Goal: Task Accomplishment & Management: Use online tool/utility

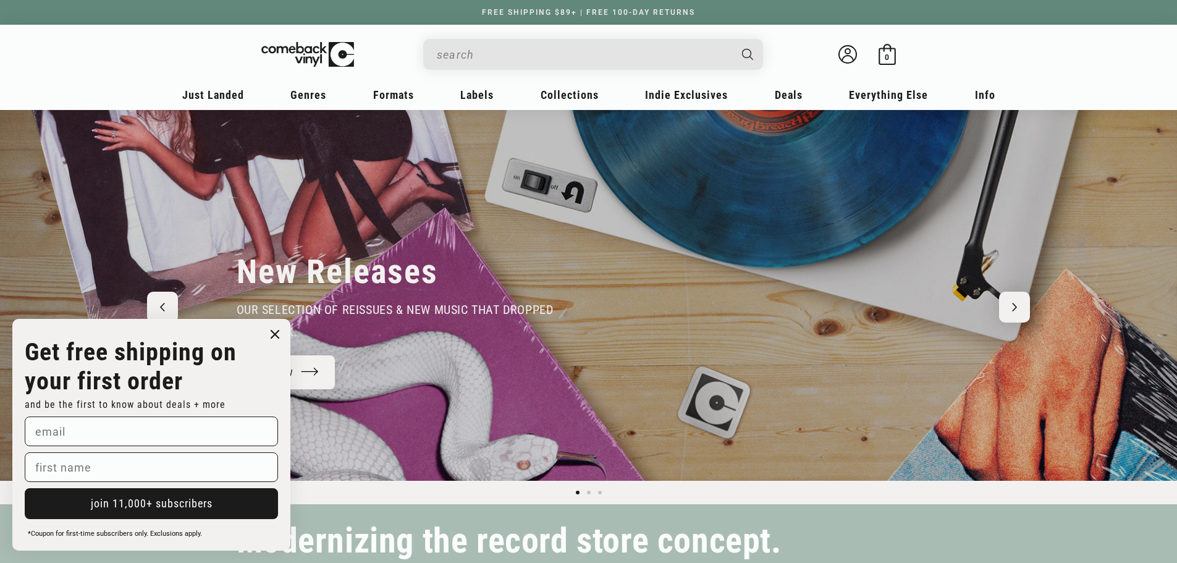
click at [522, 47] on input "When autocomplete results are available use up and down arrows to review and en…" at bounding box center [583, 54] width 293 height 25
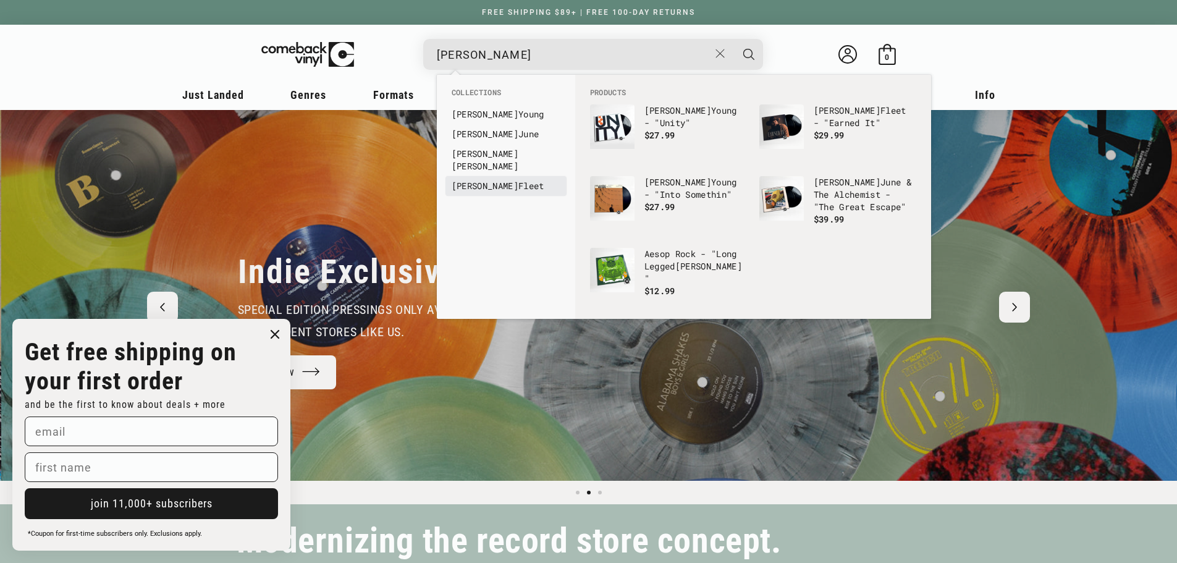
scroll to position [0, 1177]
click at [516, 180] on li "[PERSON_NAME]" at bounding box center [505, 186] width 121 height 20
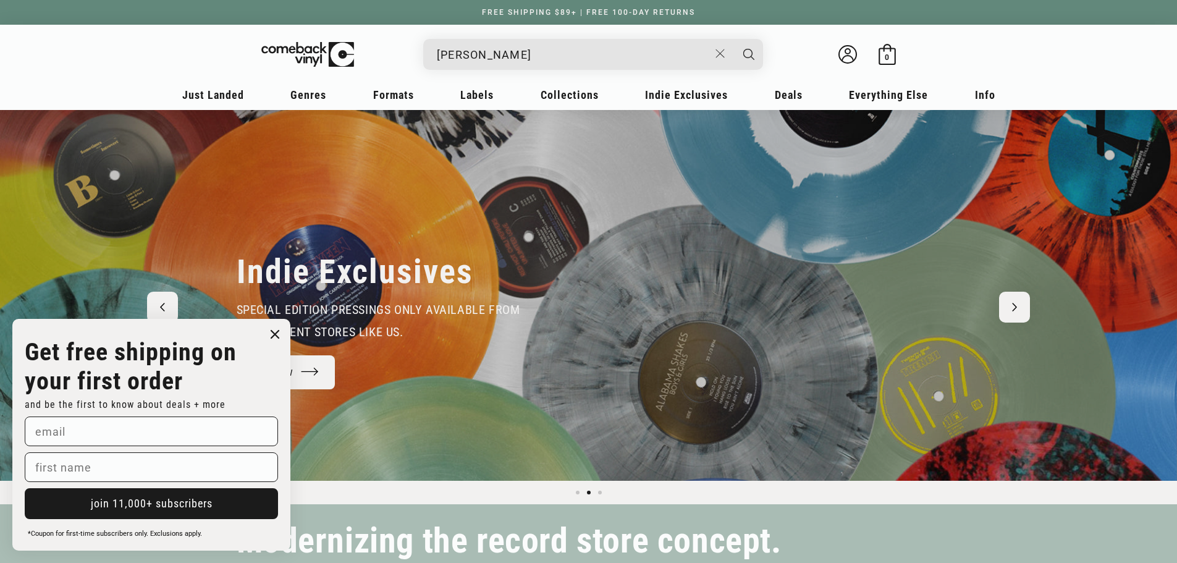
click at [507, 57] on input "[PERSON_NAME]" at bounding box center [573, 54] width 272 height 25
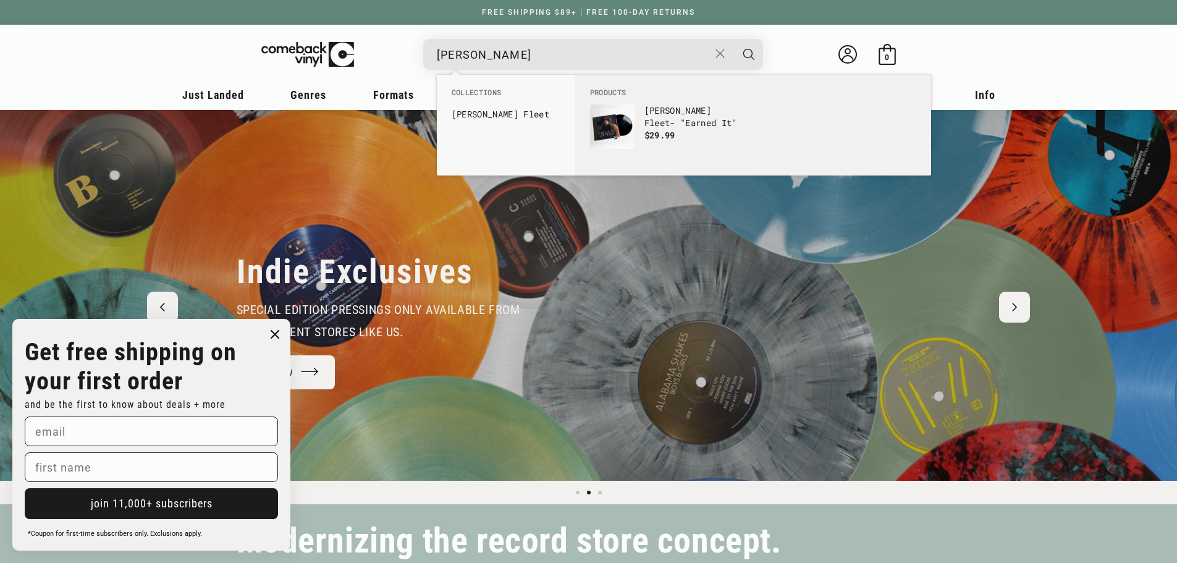
type input "[PERSON_NAME]"
click at [733, 39] on button "Search" at bounding box center [748, 54] width 31 height 31
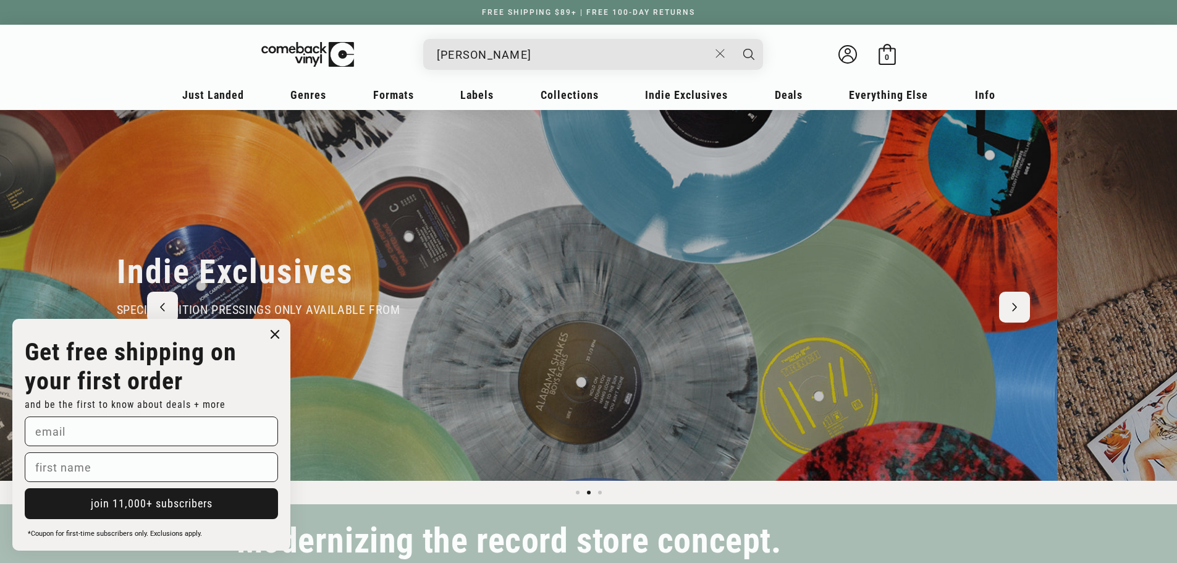
scroll to position [0, 1765]
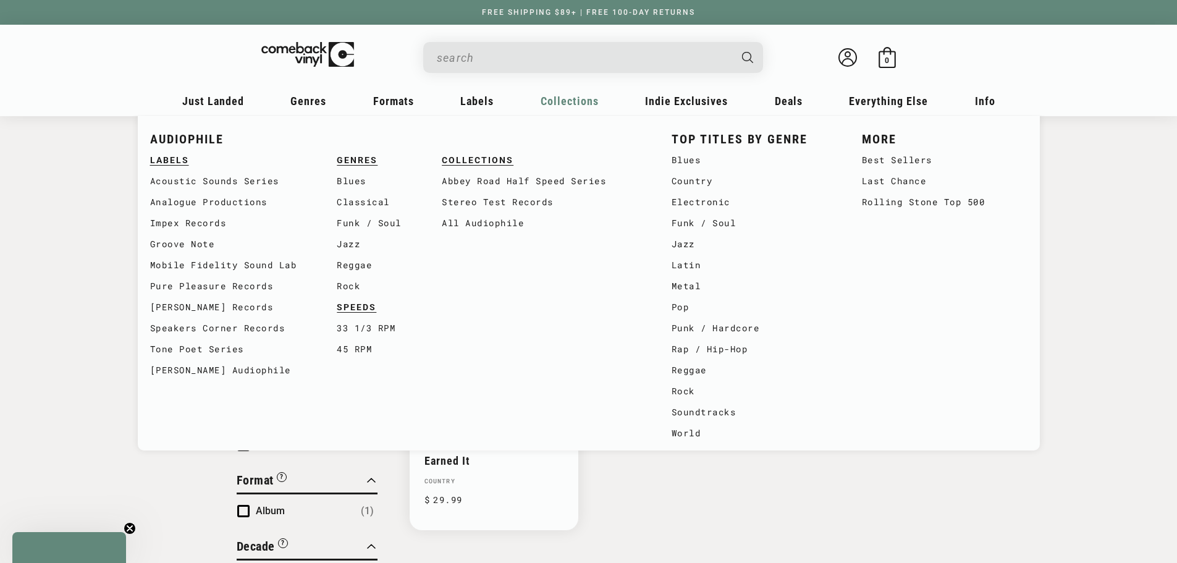
type input "larry fleet"
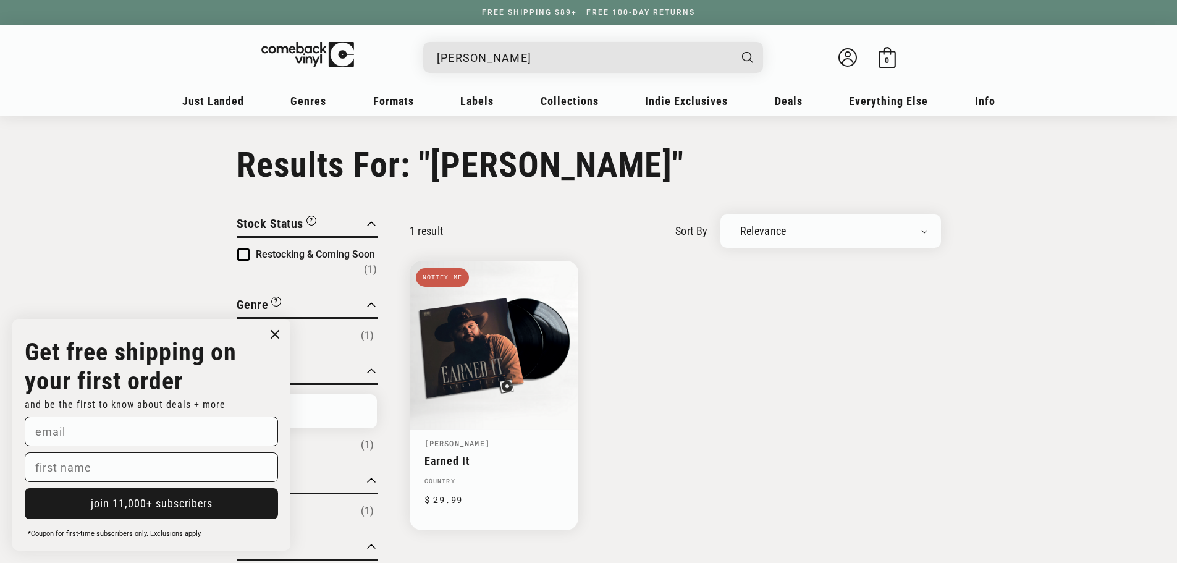
click at [274, 333] on icon "Close dialog" at bounding box center [274, 334] width 7 height 7
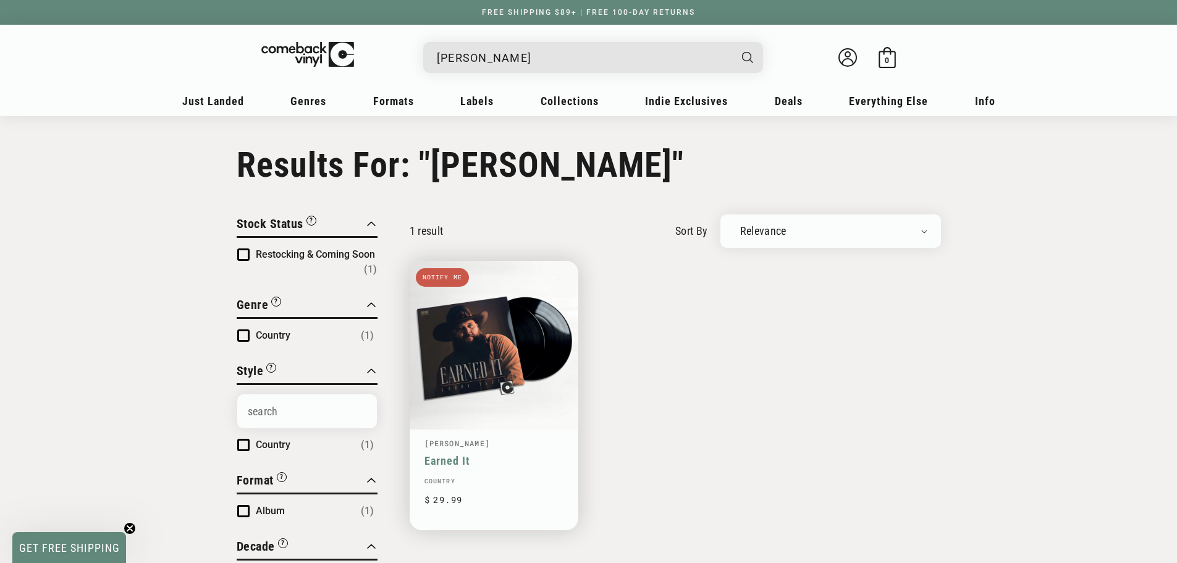
click at [500, 454] on link "Earned It" at bounding box center [493, 460] width 139 height 13
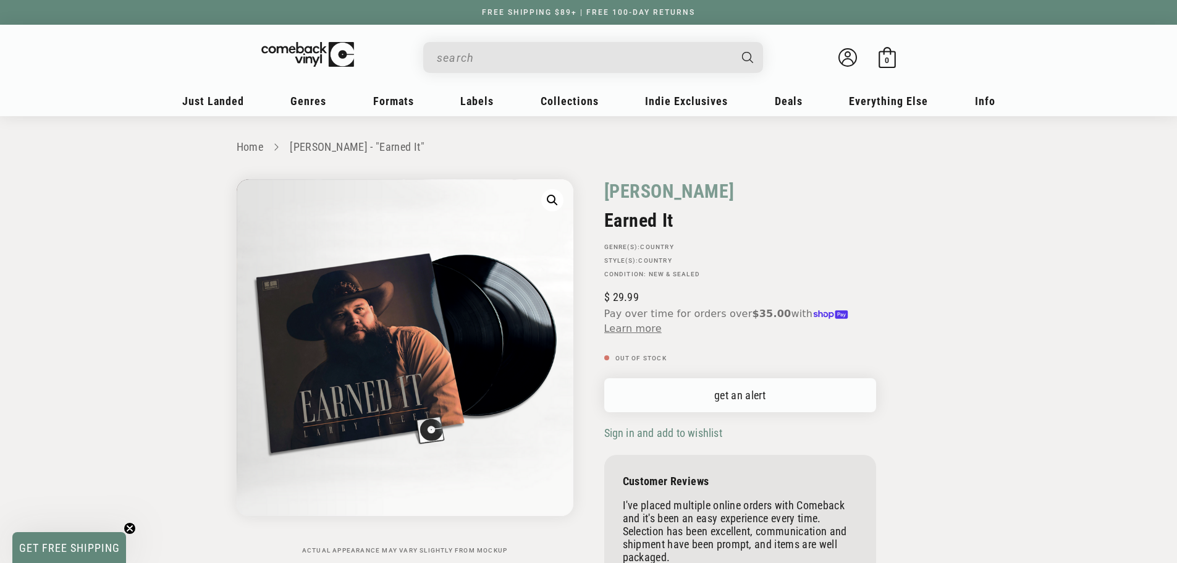
click at [722, 398] on link "get an alert" at bounding box center [740, 395] width 272 height 34
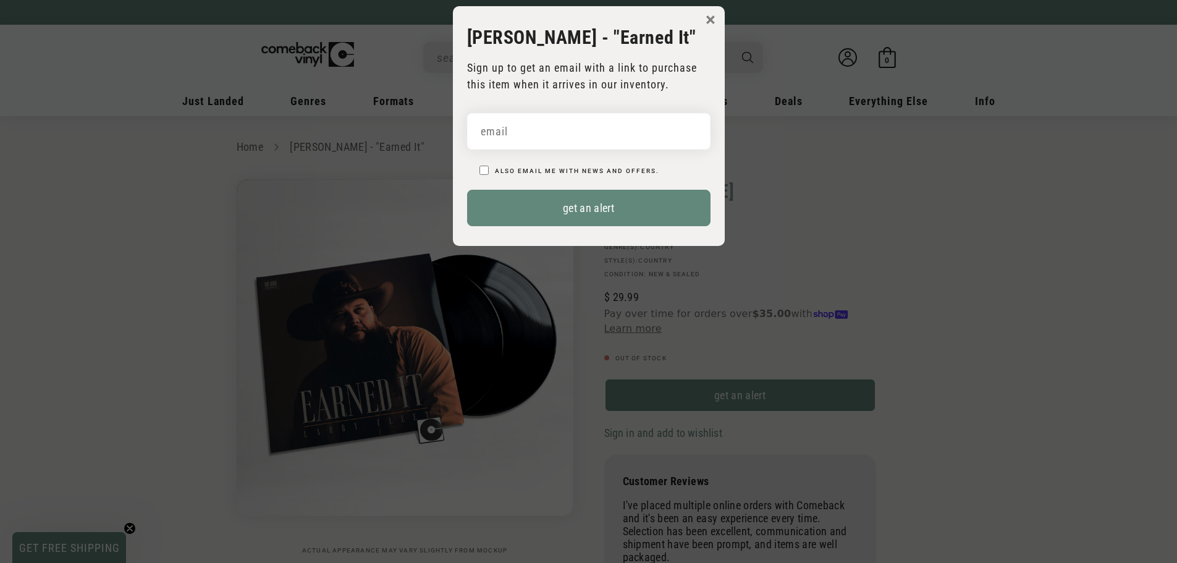
click at [531, 133] on input "email" at bounding box center [588, 131] width 243 height 36
type input "jballstadt@gmail.com"
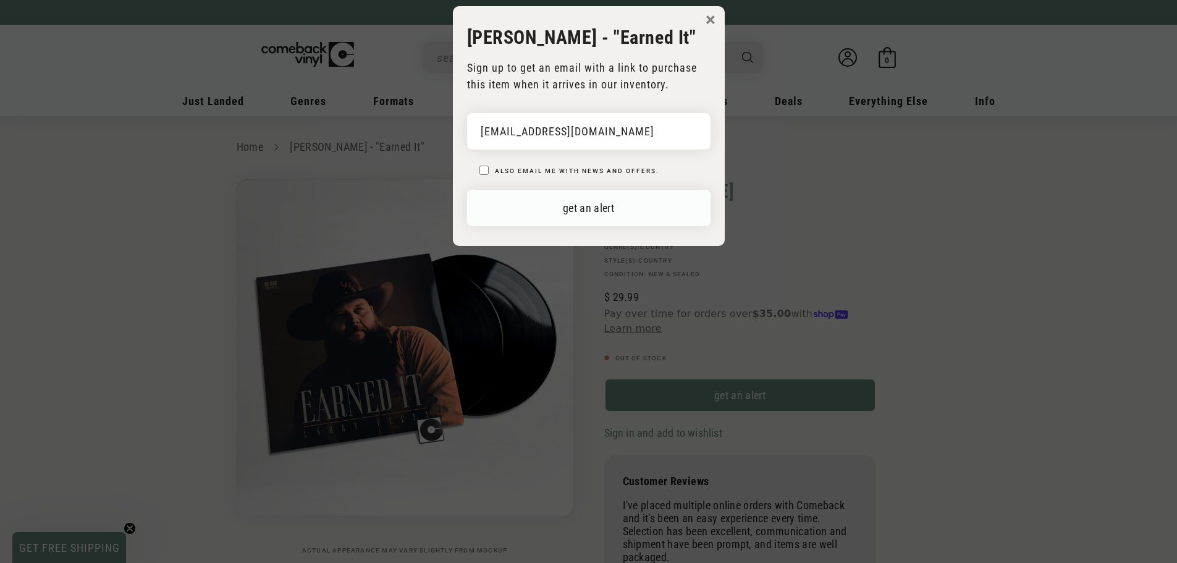
click at [605, 211] on button "get an alert" at bounding box center [588, 208] width 243 height 36
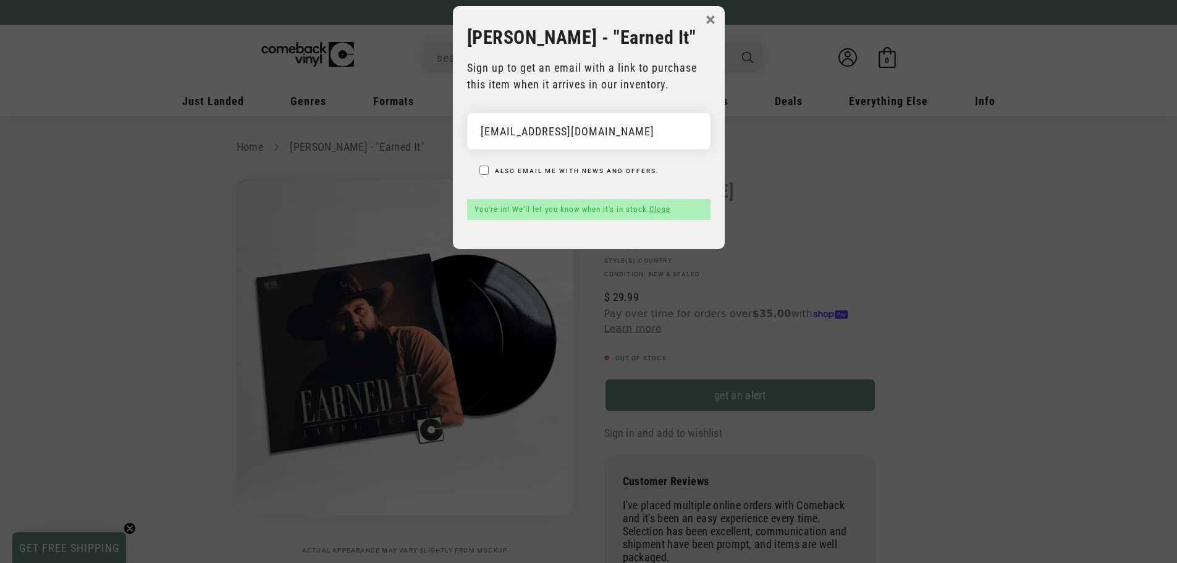
click at [714, 19] on button "×" at bounding box center [711, 20] width 10 height 19
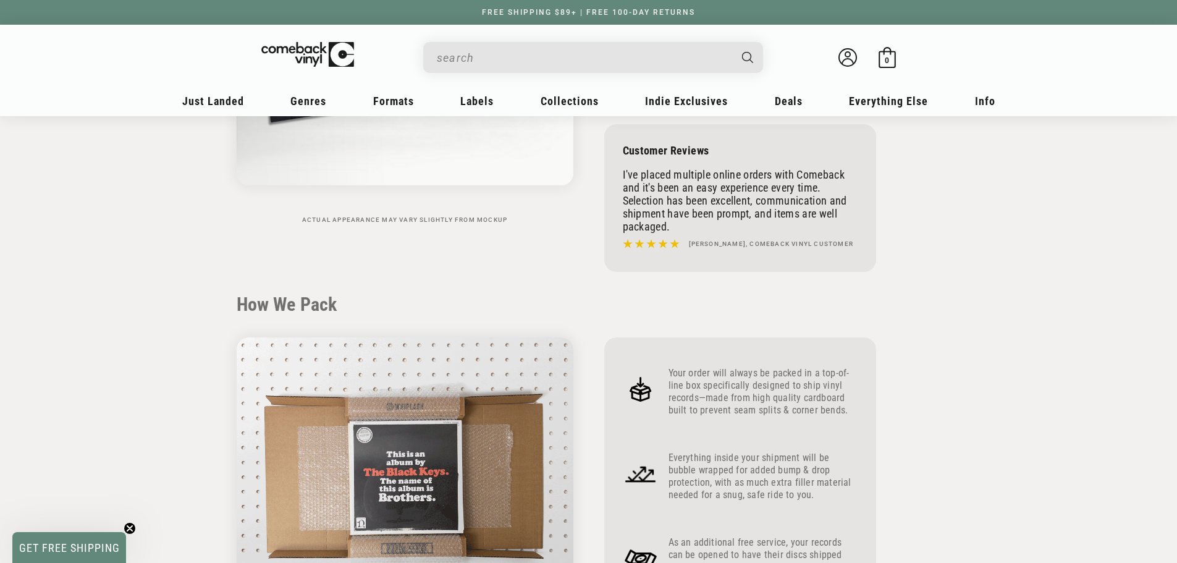
scroll to position [432, 0]
